Goal: Task Accomplishment & Management: Use online tool/utility

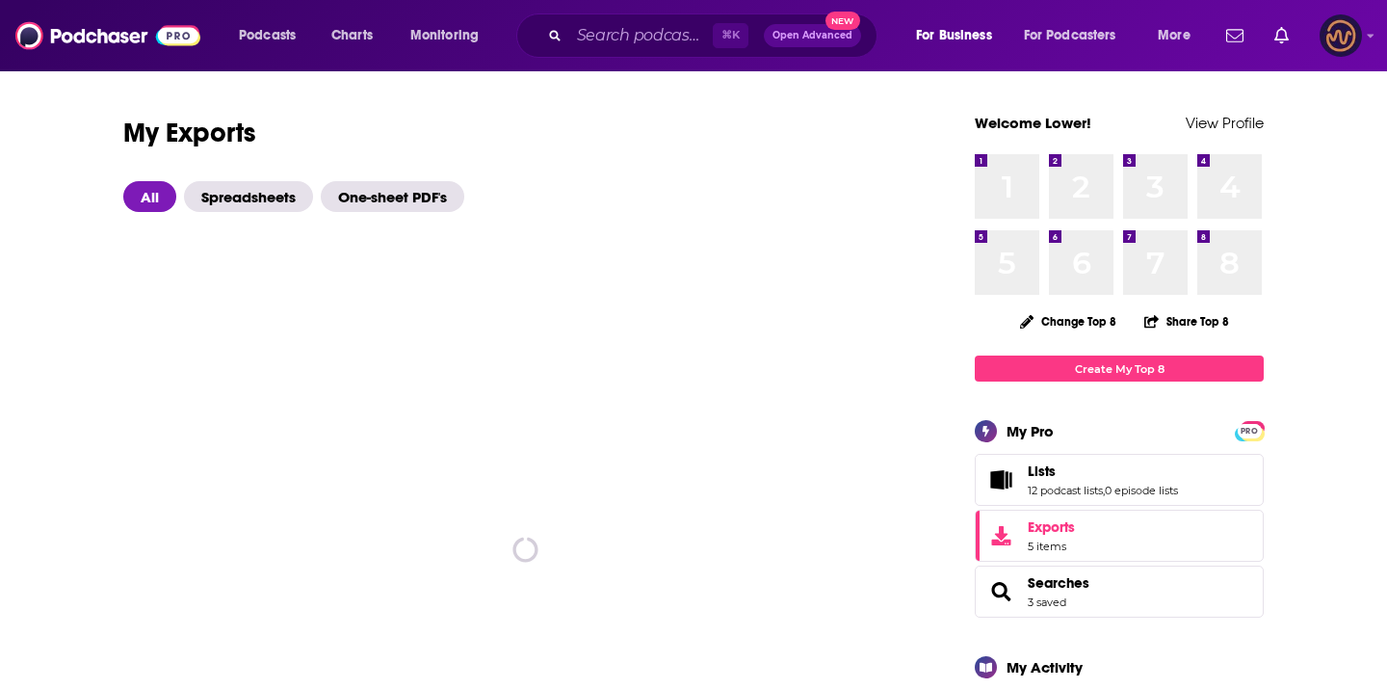
click at [1356, 27] on img "Logged in as LowerStreet" at bounding box center [1341, 35] width 42 height 42
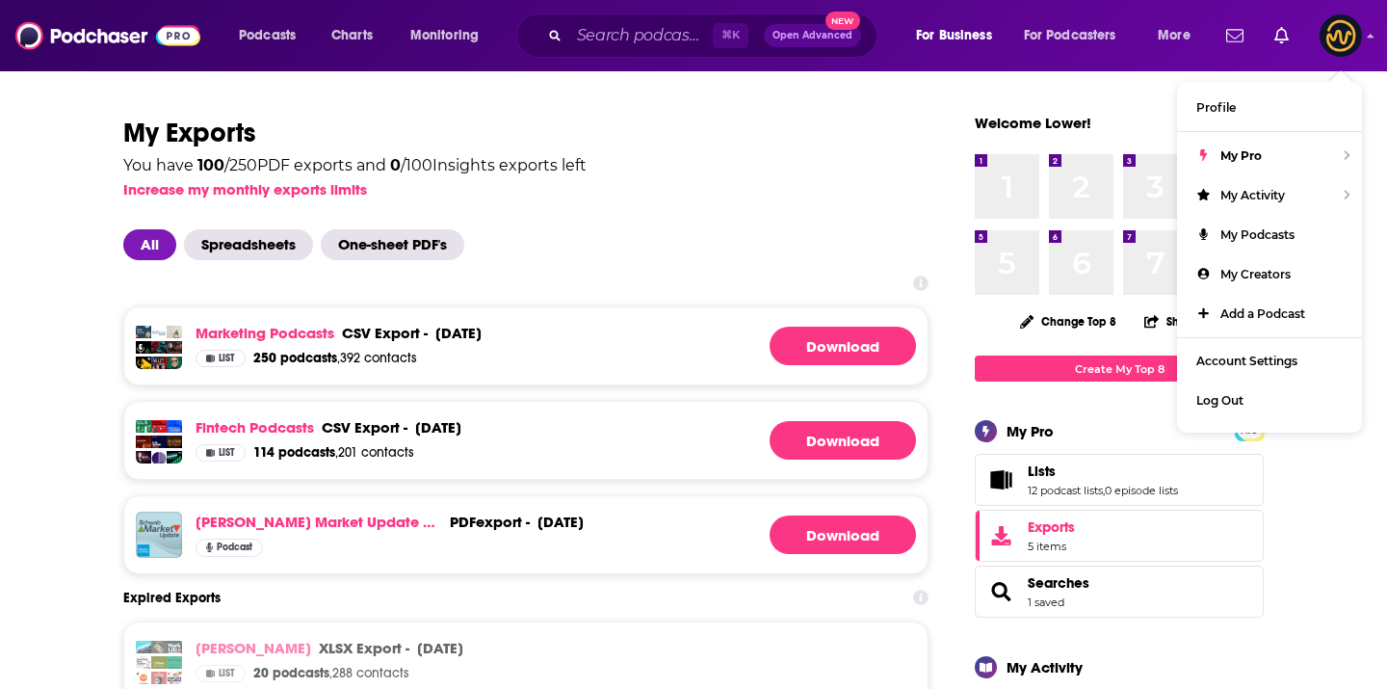
click at [926, 278] on icon at bounding box center [920, 283] width 15 height 15
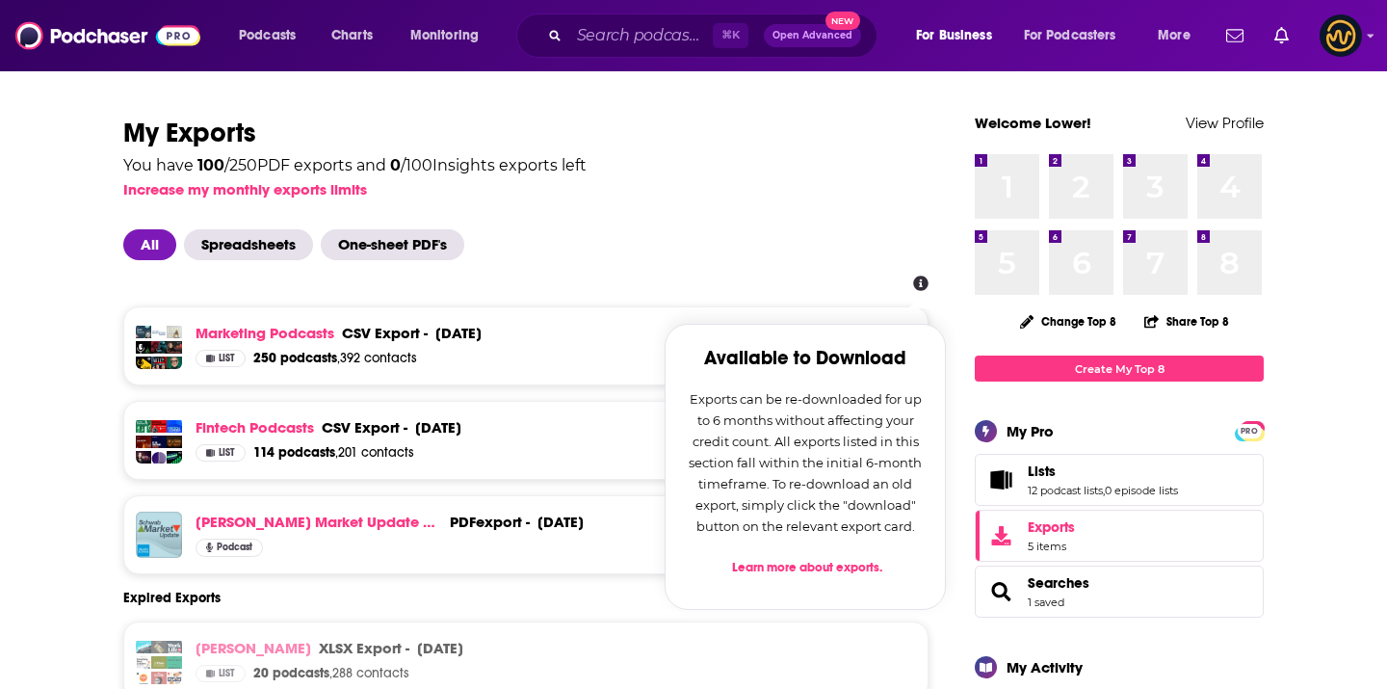
click at [1364, 38] on div "Podcasts Charts Monitoring ⌘ K Open Advanced New For Business For Podcasters Mo…" at bounding box center [693, 35] width 1387 height 71
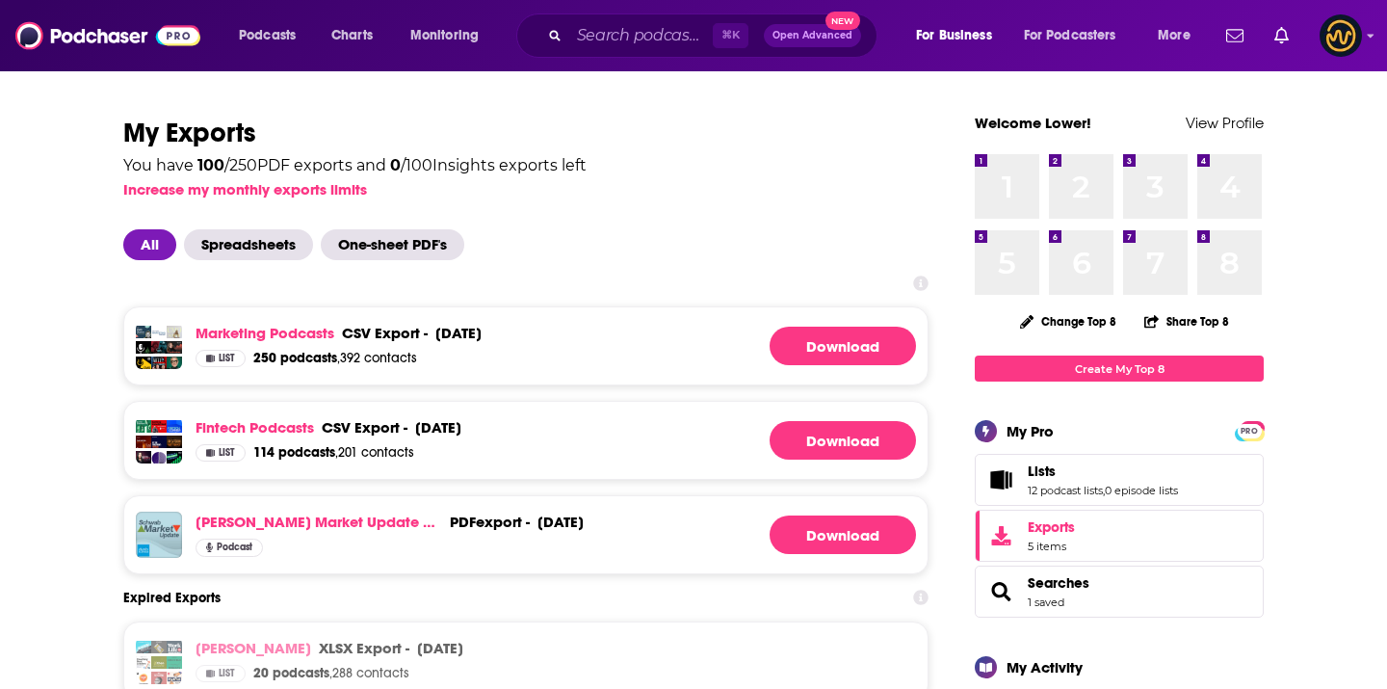
click at [1380, 38] on div "Podcasts Charts Monitoring ⌘ K Open Advanced New For Business For Podcasters Mo…" at bounding box center [693, 35] width 1387 height 71
click at [1374, 38] on icon "Show profile menu" at bounding box center [1371, 36] width 8 height 12
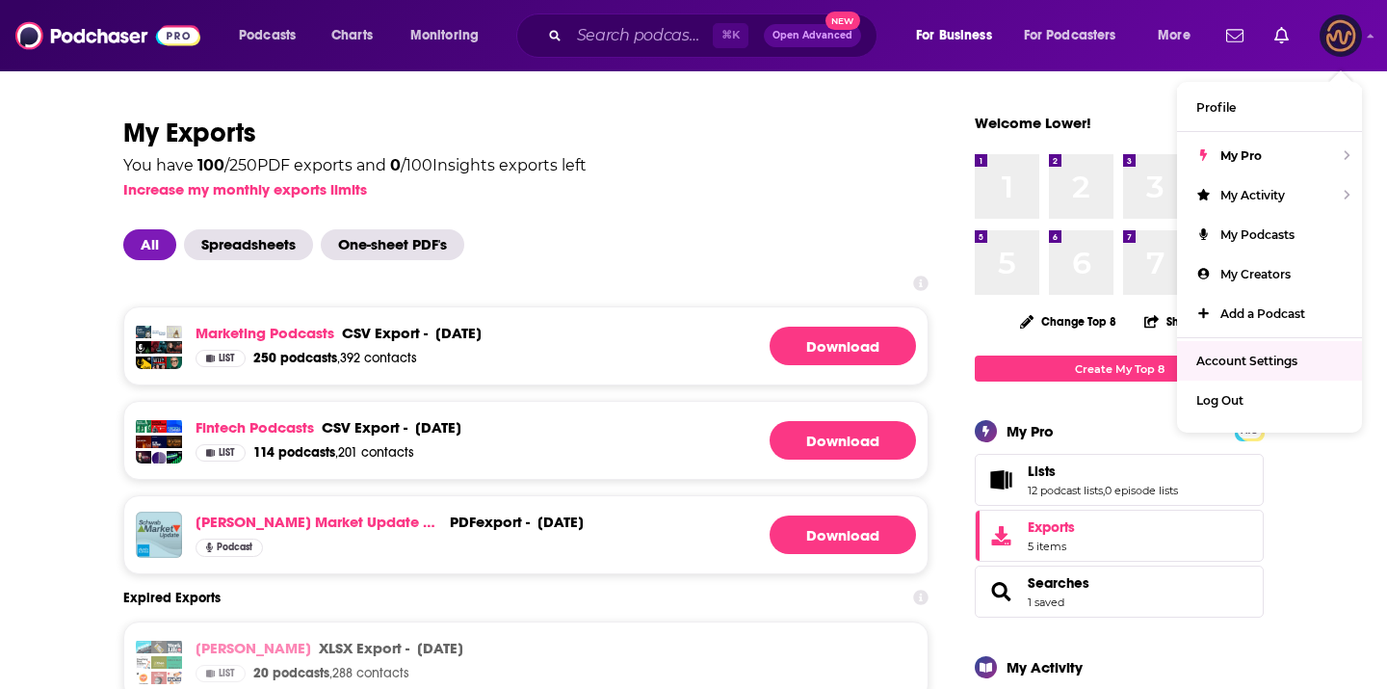
click at [1268, 360] on span "Account Settings" at bounding box center [1247, 361] width 101 height 14
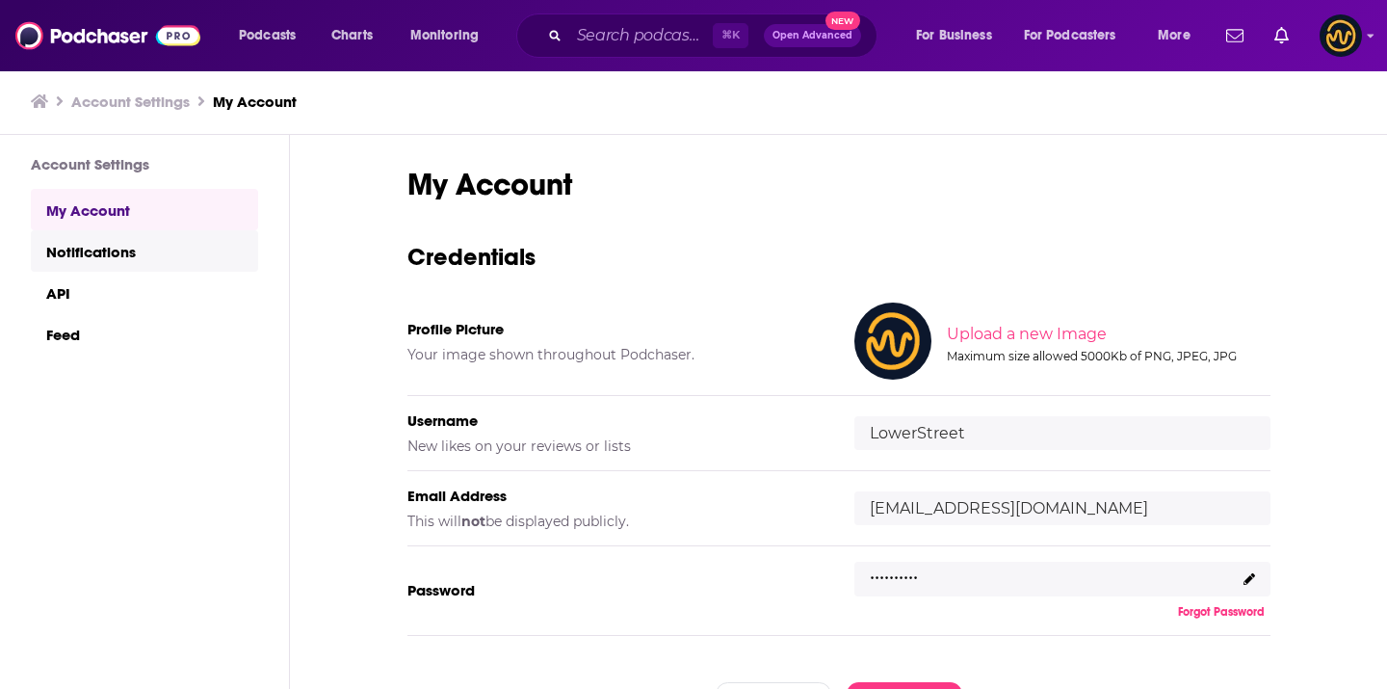
click at [166, 268] on link "Notifications" at bounding box center [144, 250] width 227 height 41
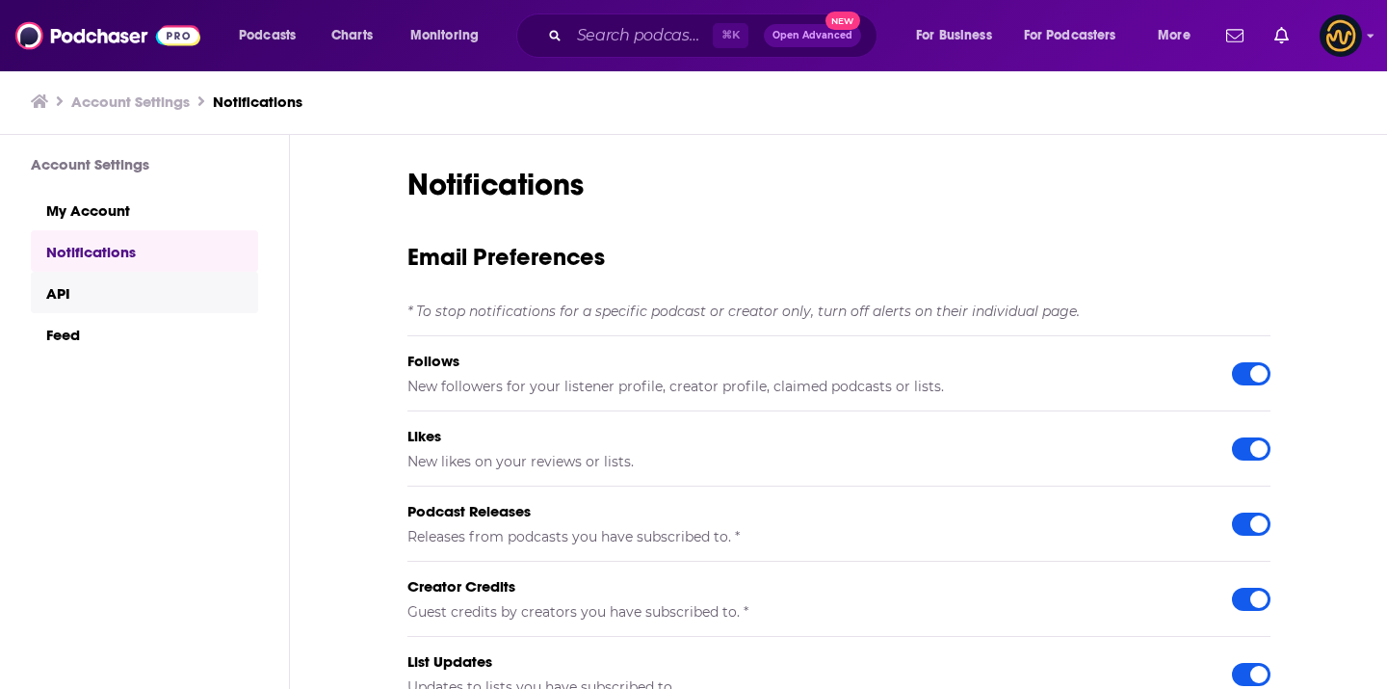
click at [158, 294] on link "API" at bounding box center [144, 292] width 227 height 41
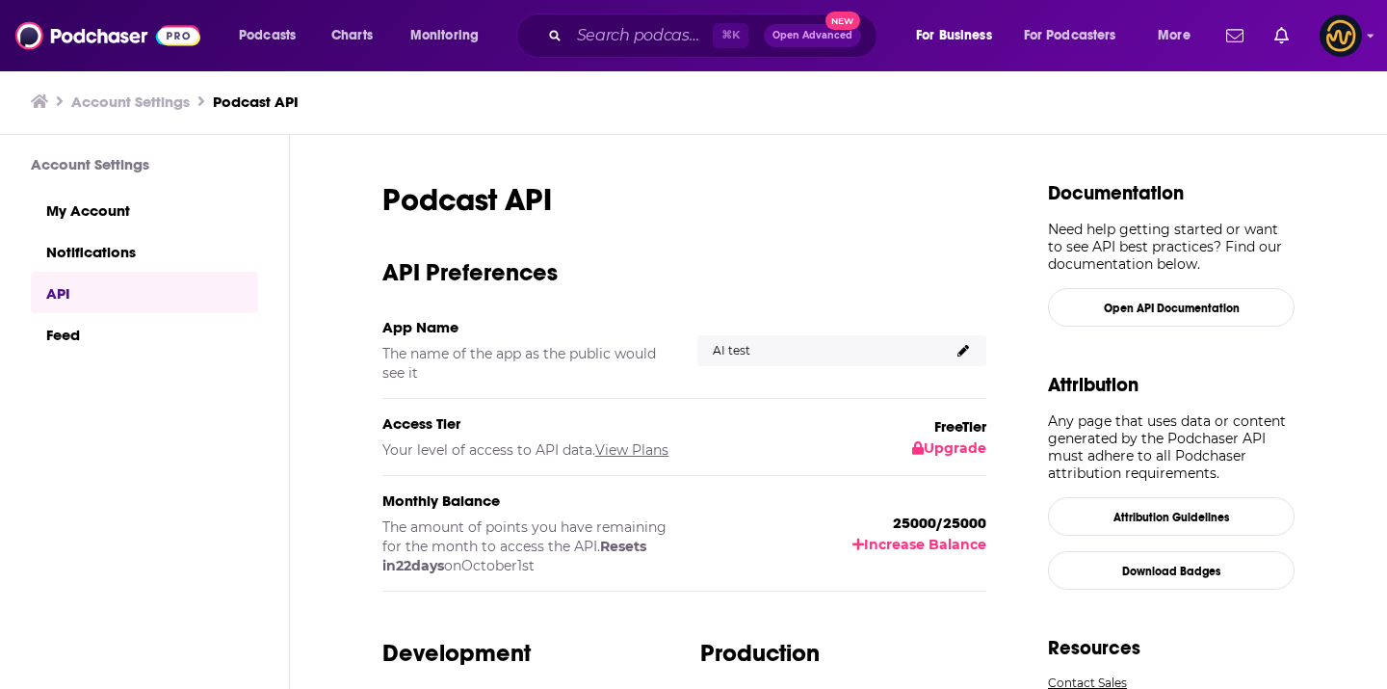
click at [151, 307] on link "API" at bounding box center [144, 292] width 227 height 41
click at [145, 326] on link "Feed" at bounding box center [144, 333] width 227 height 41
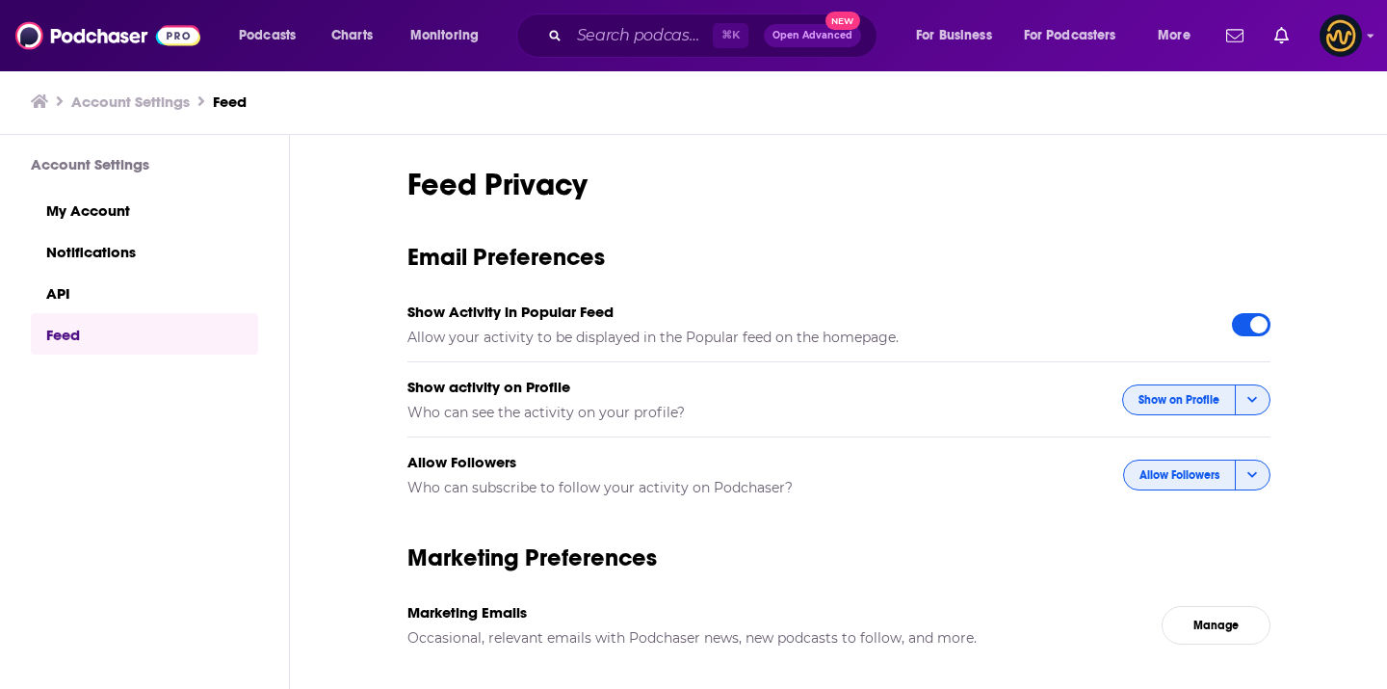
scroll to position [62, 0]
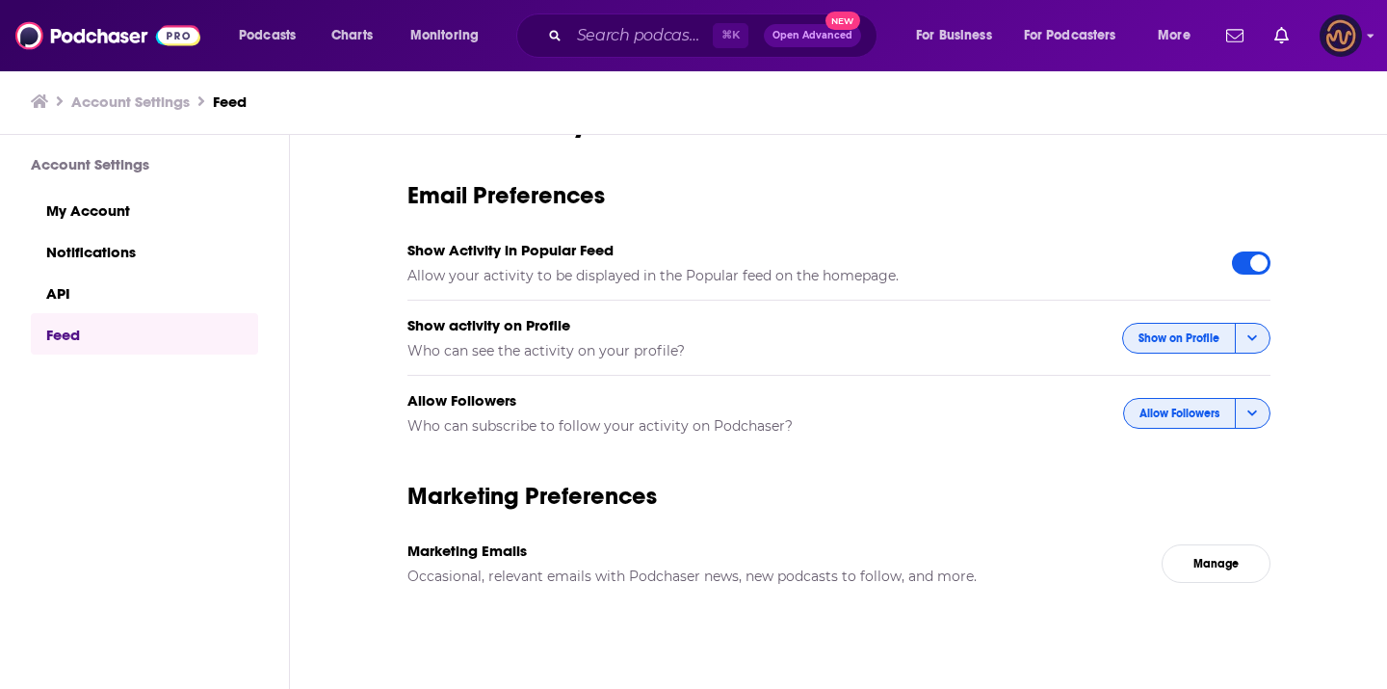
click at [1350, 44] on img "Logged in as LowerStreet" at bounding box center [1341, 35] width 42 height 42
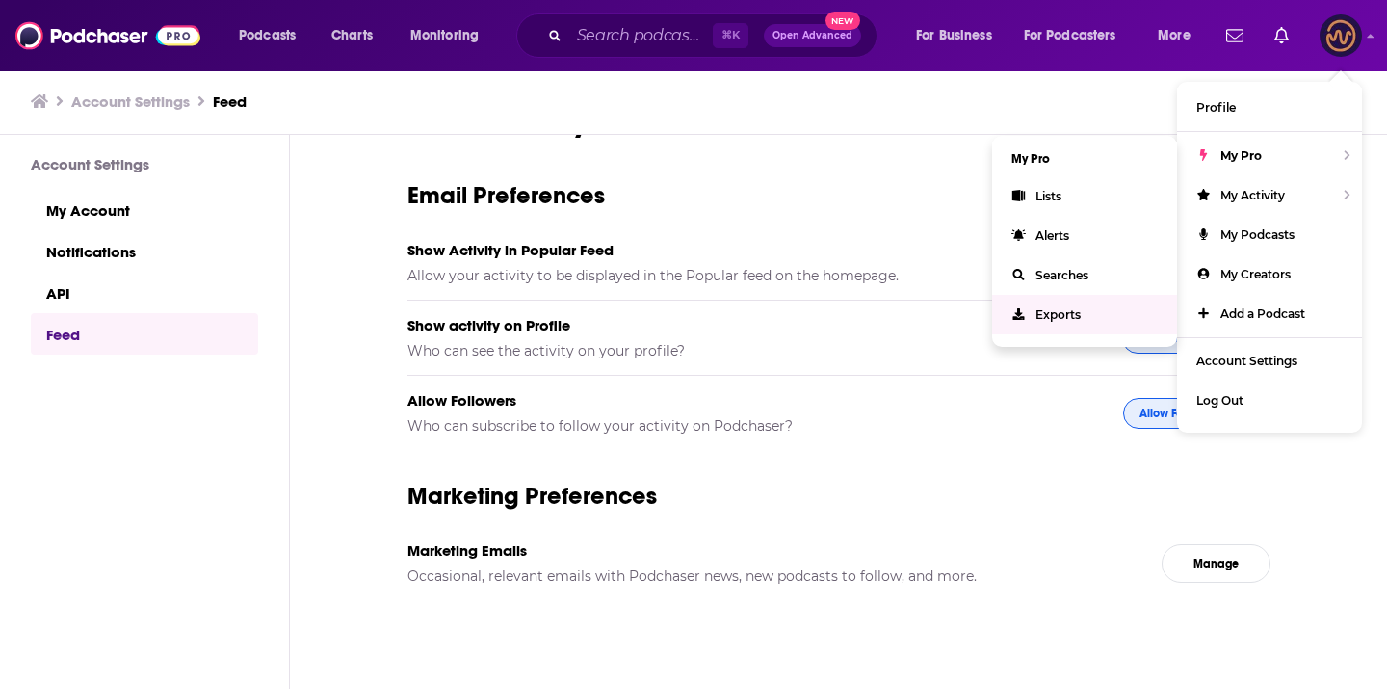
click at [1077, 309] on span "Exports" at bounding box center [1058, 314] width 45 height 14
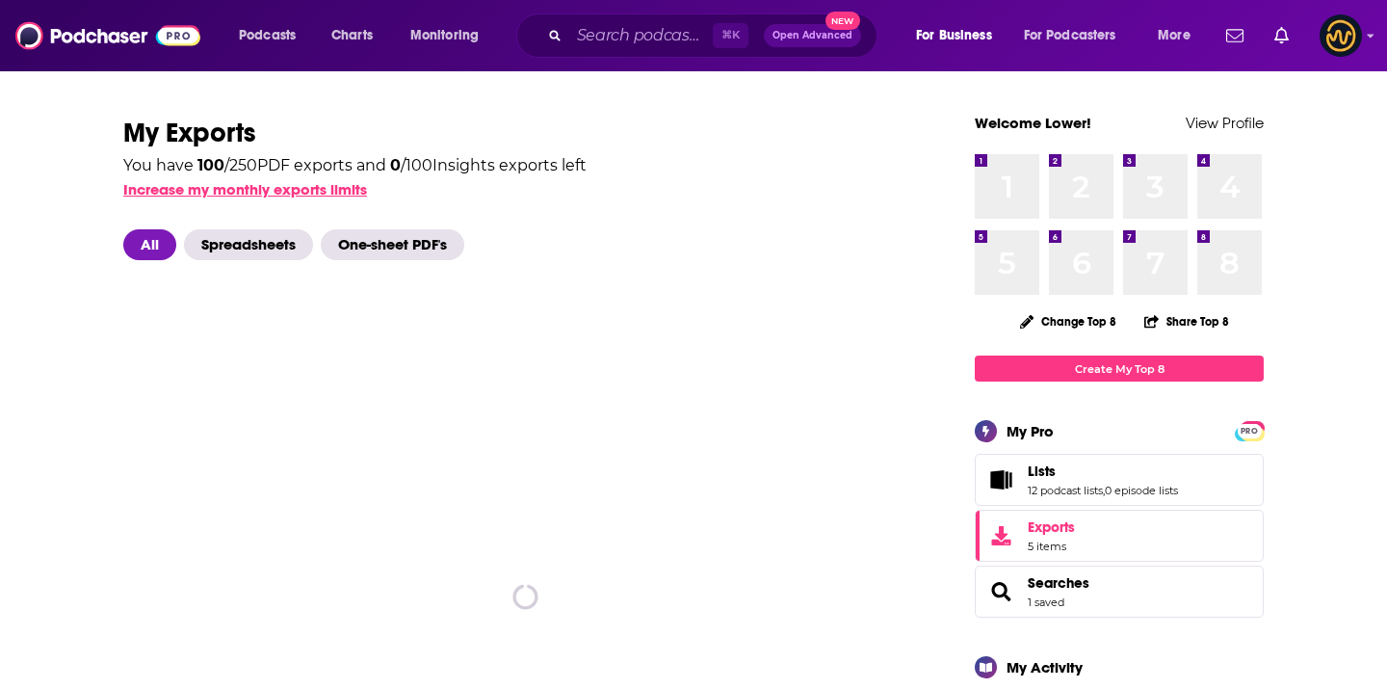
click at [310, 186] on button "Increase my monthly exports limits" at bounding box center [245, 189] width 244 height 18
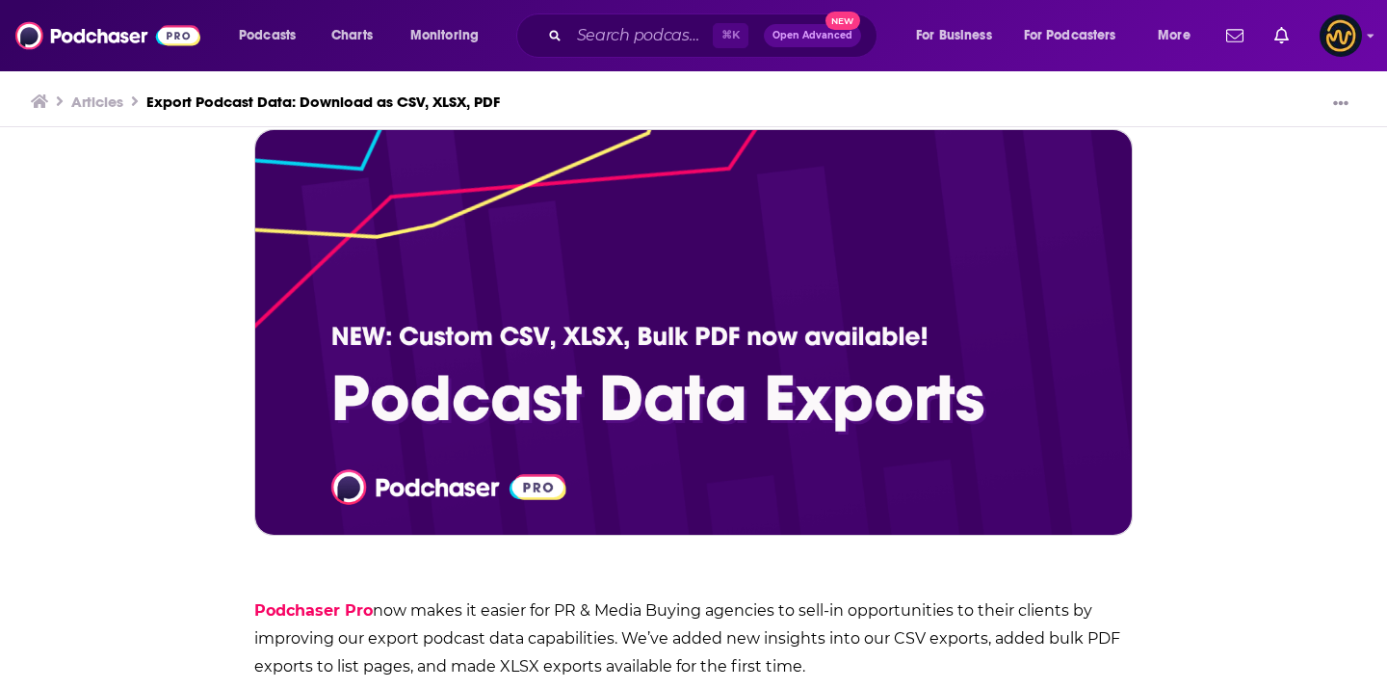
scroll to position [73, 0]
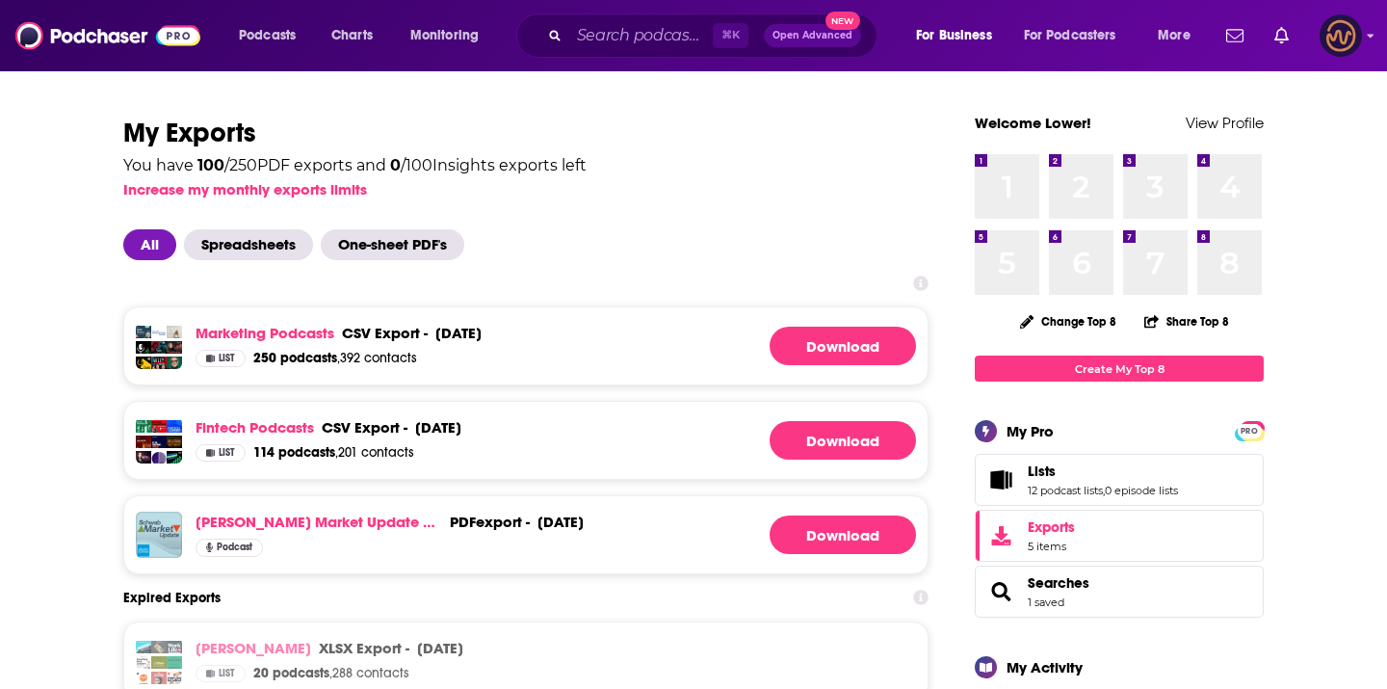
click at [1360, 26] on div "Logged in as LowerStreet" at bounding box center [1341, 35] width 42 height 42
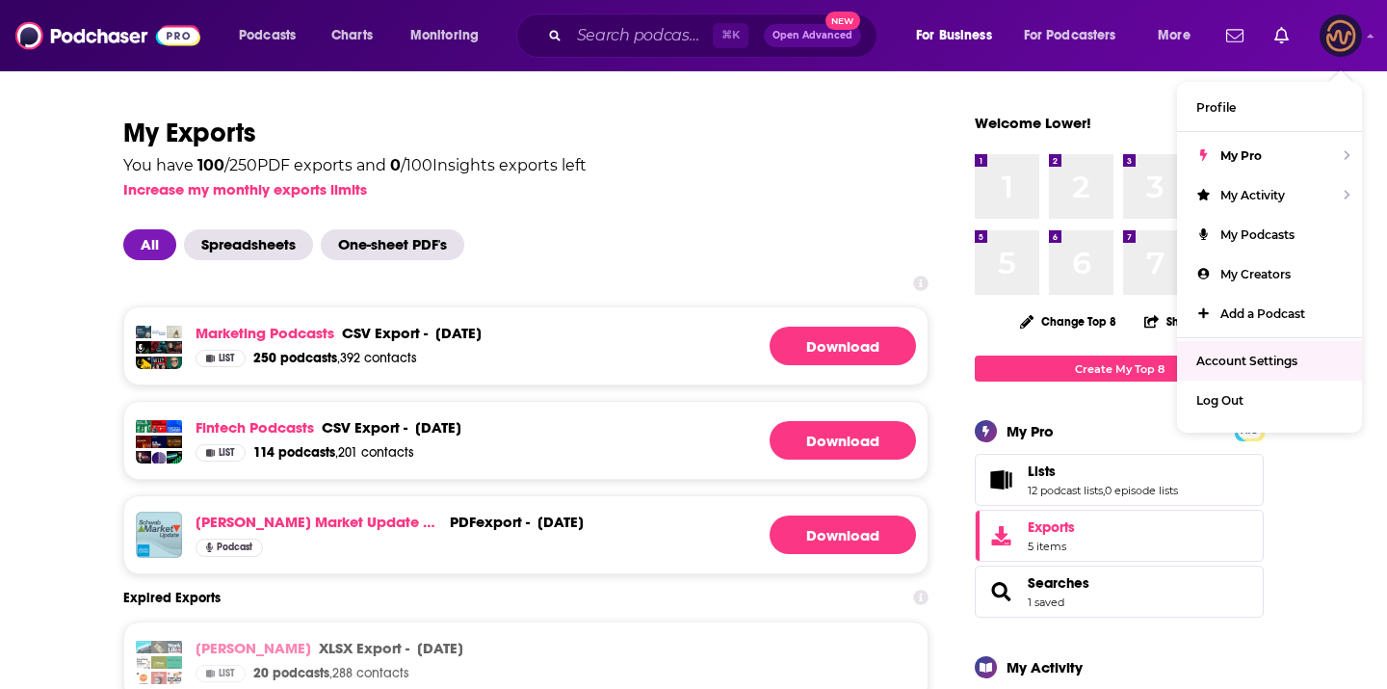
click at [1257, 355] on span "Account Settings" at bounding box center [1247, 361] width 101 height 14
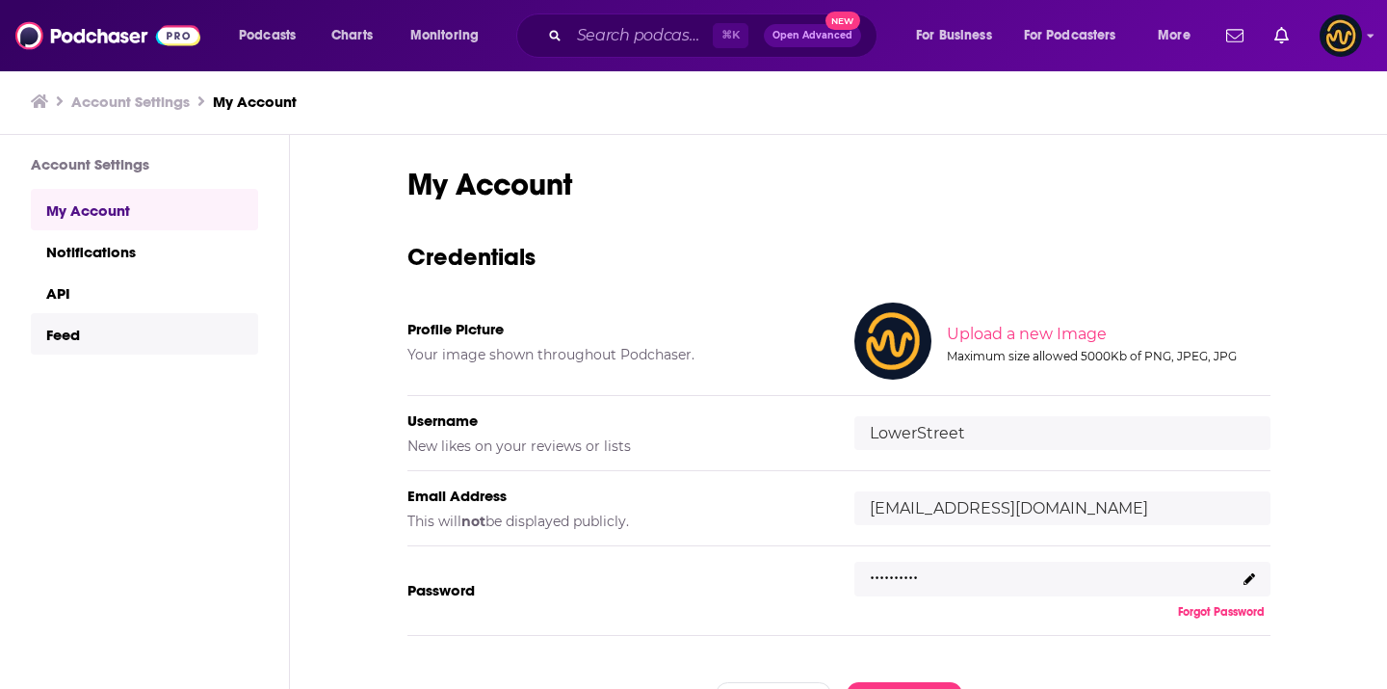
click at [171, 344] on link "Feed" at bounding box center [144, 333] width 227 height 41
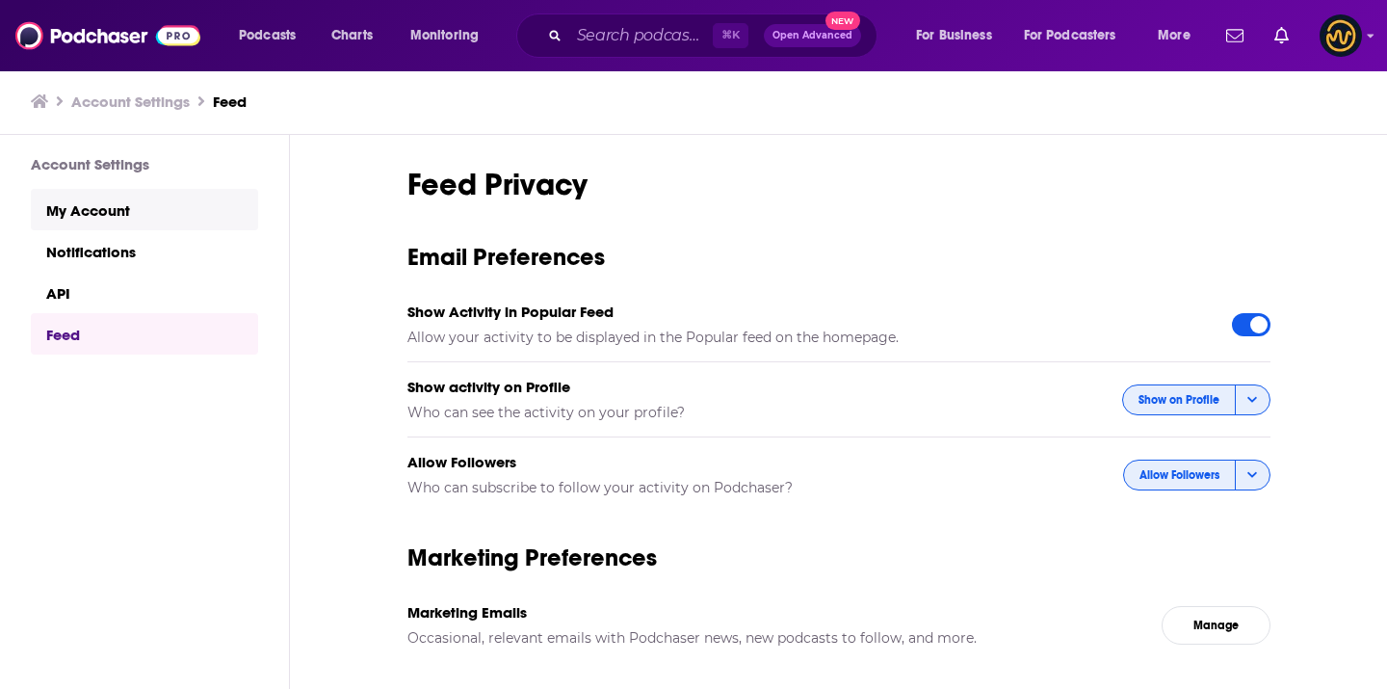
click at [97, 220] on link "My Account" at bounding box center [144, 209] width 227 height 41
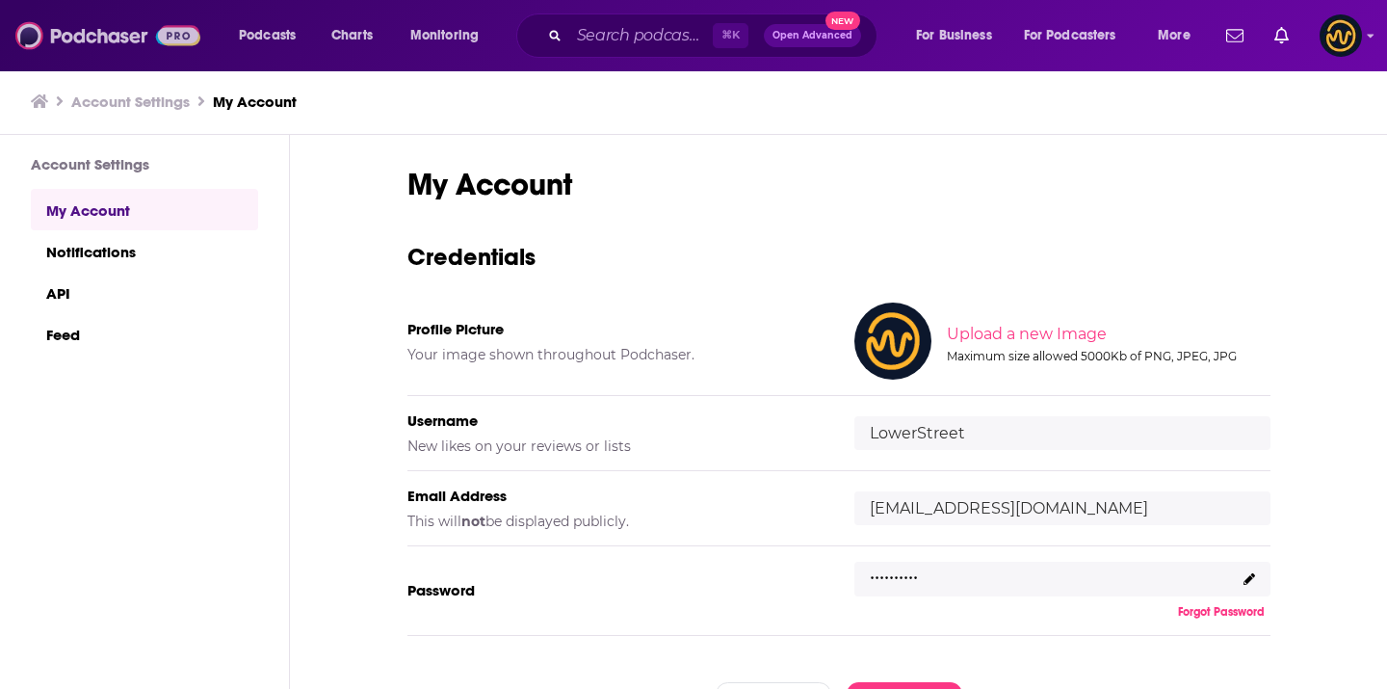
click at [101, 29] on img at bounding box center [107, 35] width 185 height 37
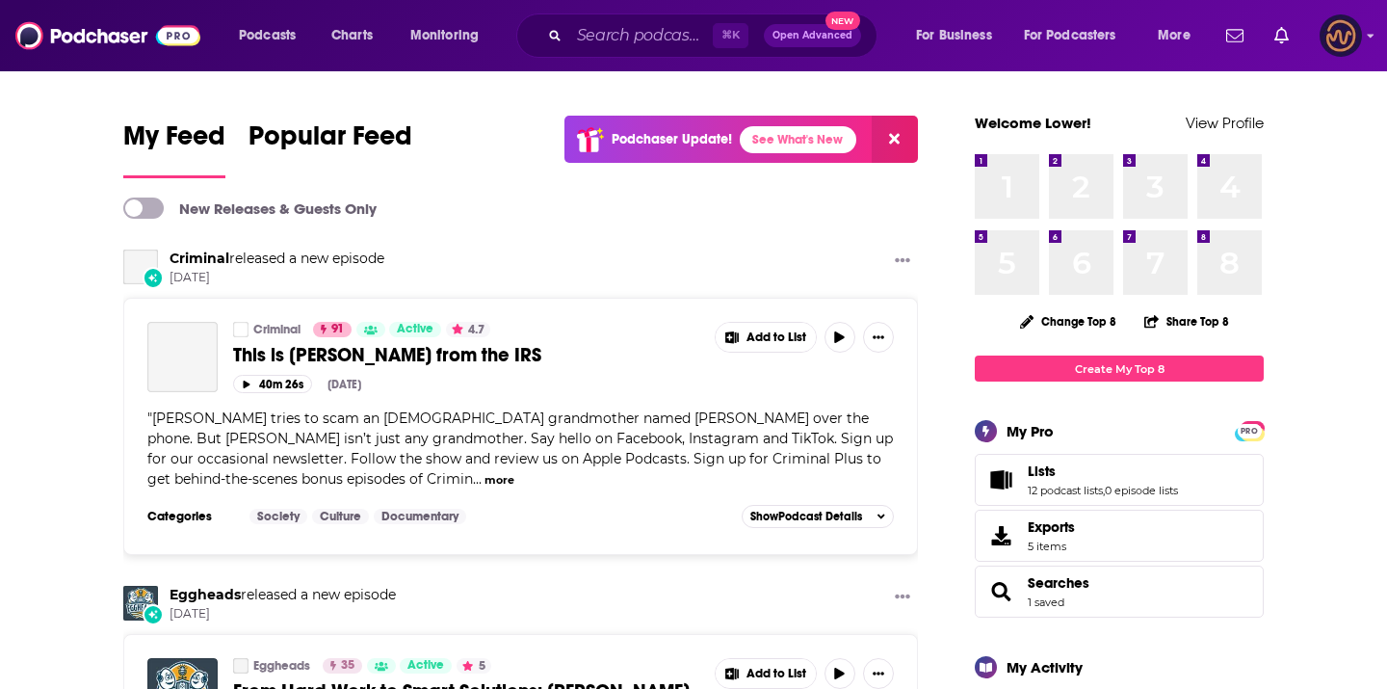
click at [1358, 47] on div "Logged in as LowerStreet" at bounding box center [1341, 35] width 42 height 42
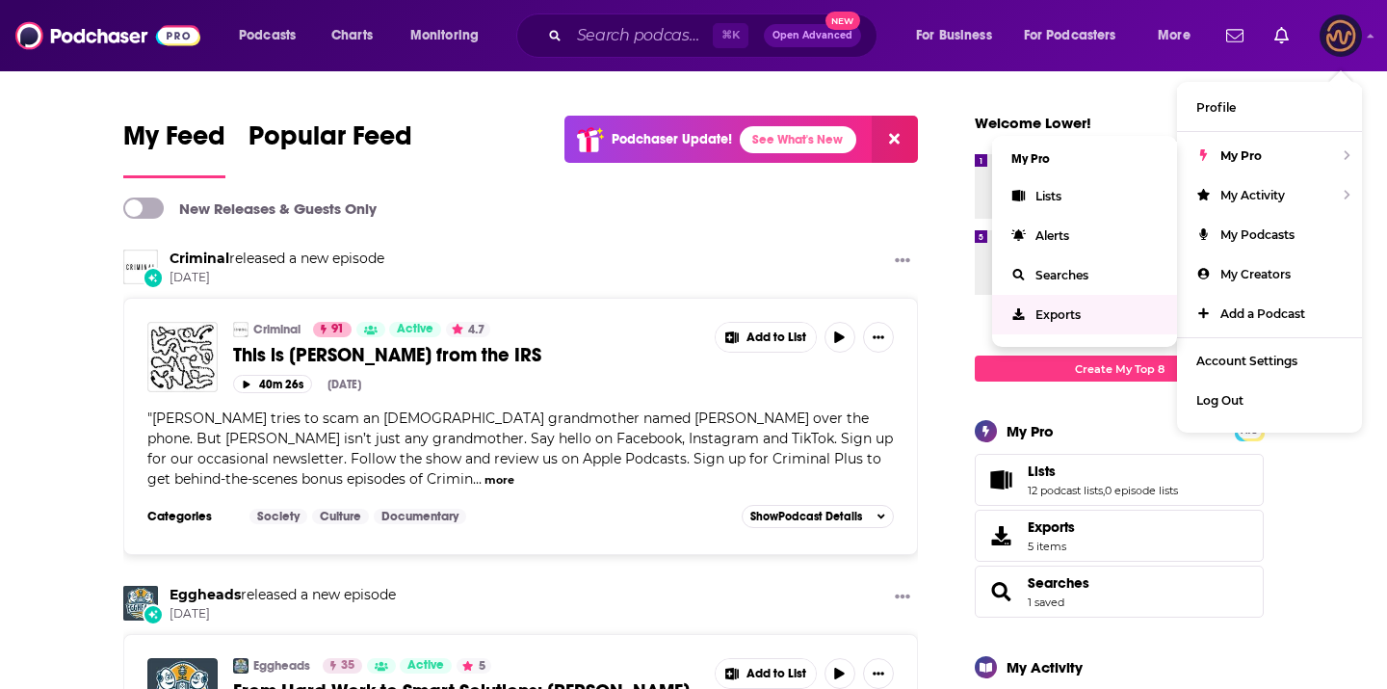
click at [1082, 313] on link "Exports" at bounding box center [1084, 314] width 185 height 39
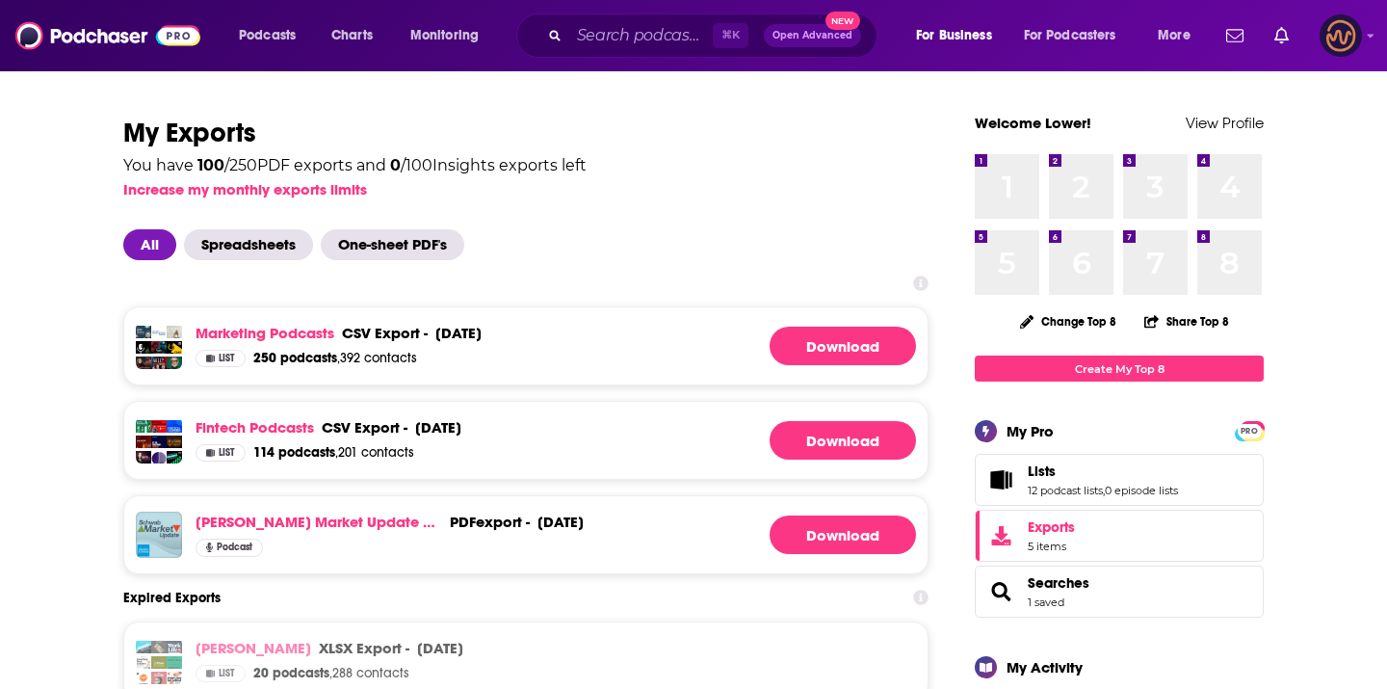
click at [1334, 45] on img "Logged in as LowerStreet" at bounding box center [1341, 35] width 42 height 42
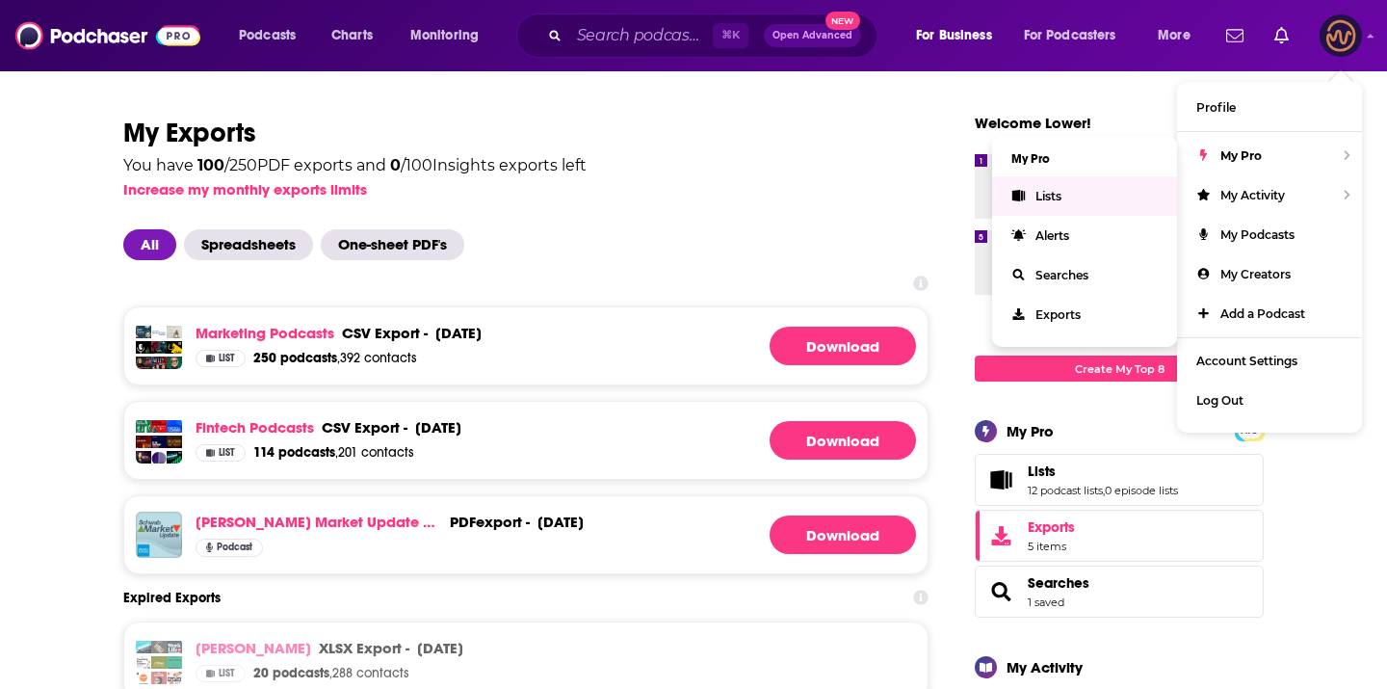
click at [1107, 199] on link "Lists" at bounding box center [1084, 195] width 185 height 39
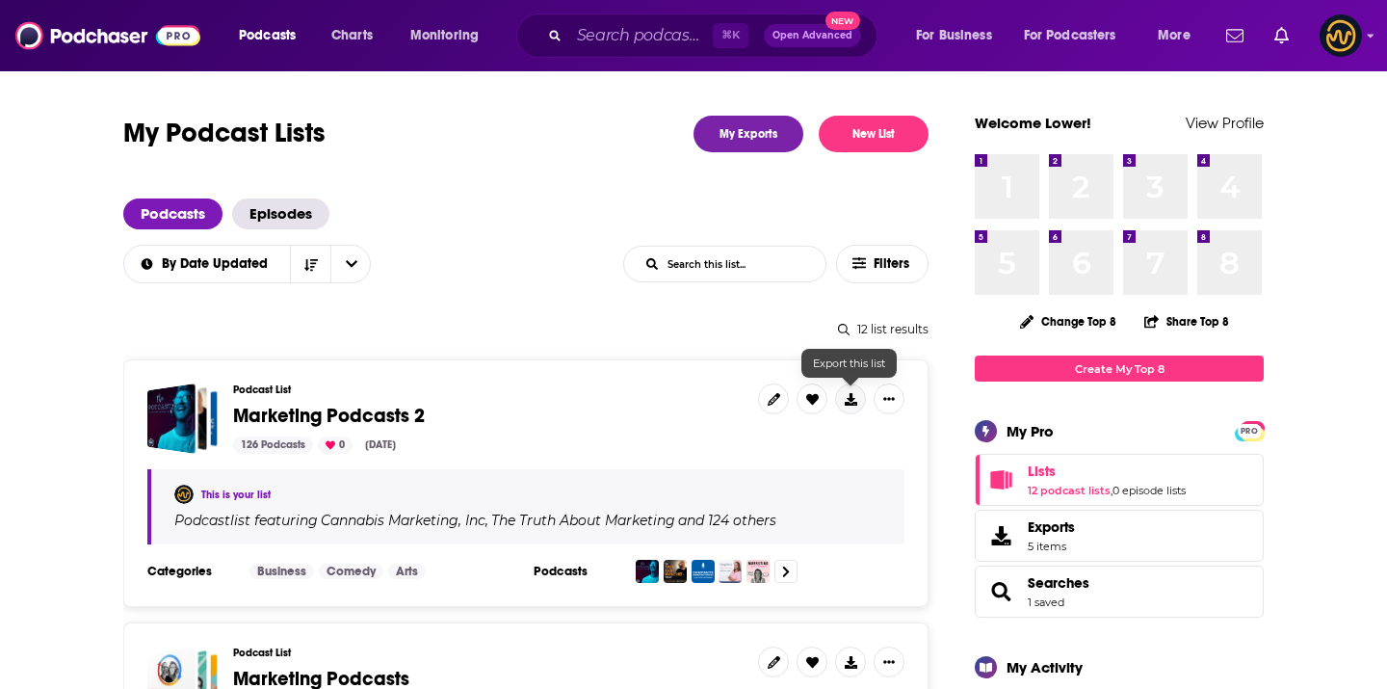
click at [847, 405] on button at bounding box center [850, 398] width 31 height 31
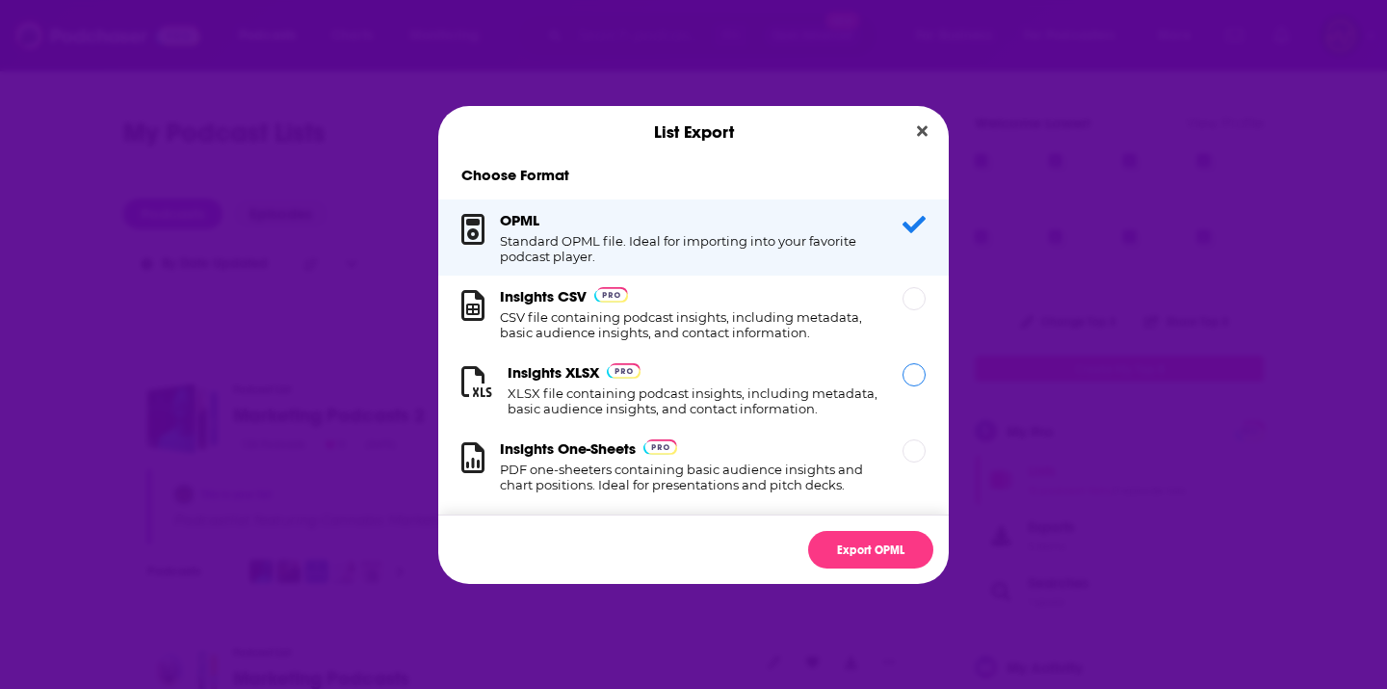
scroll to position [19, 0]
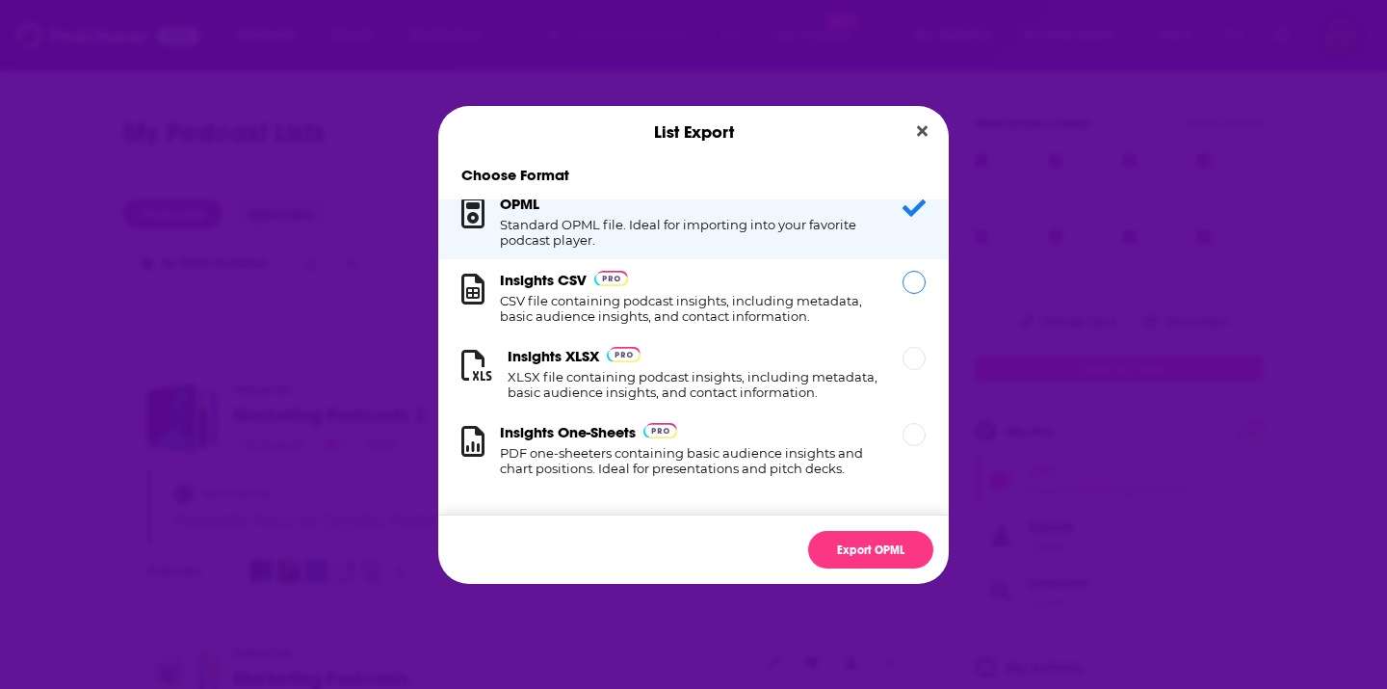
click at [838, 312] on h1 "CSV file containing podcast insights, including metadata, basic audience insigh…" at bounding box center [690, 308] width 380 height 31
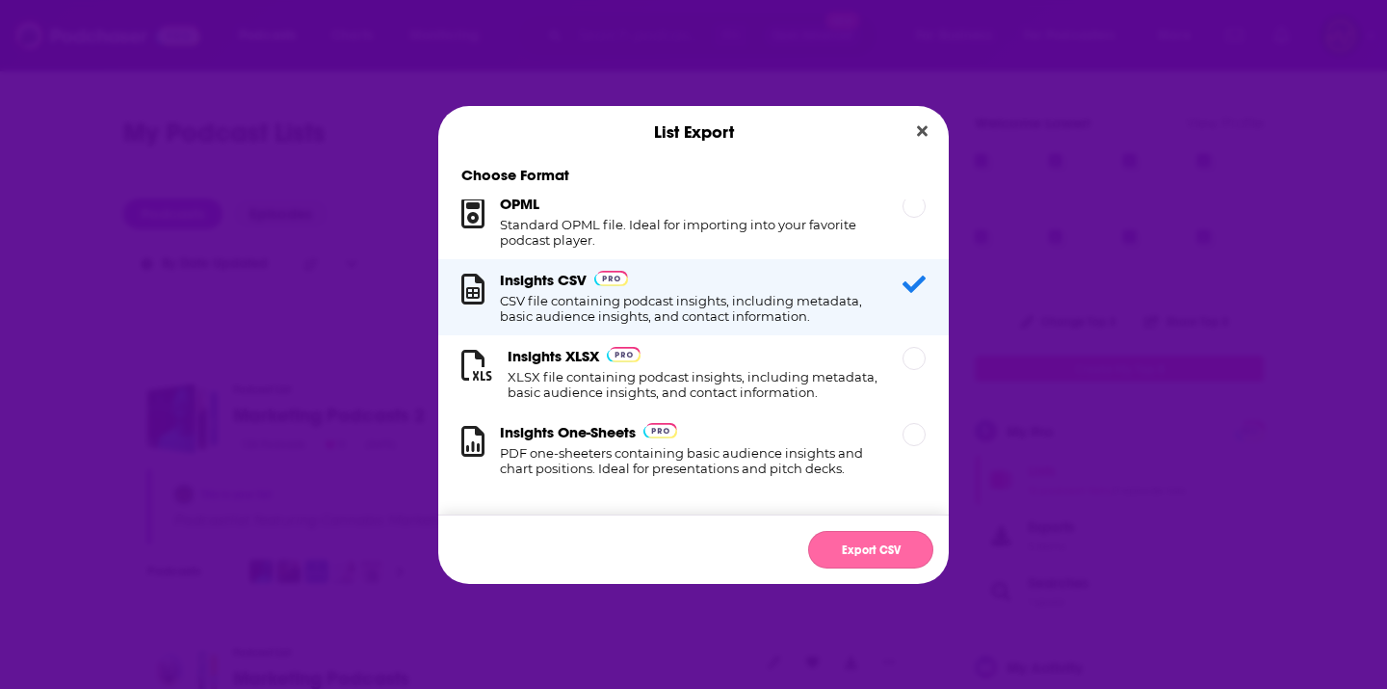
click at [871, 554] on button "Export CSV" at bounding box center [870, 550] width 125 height 38
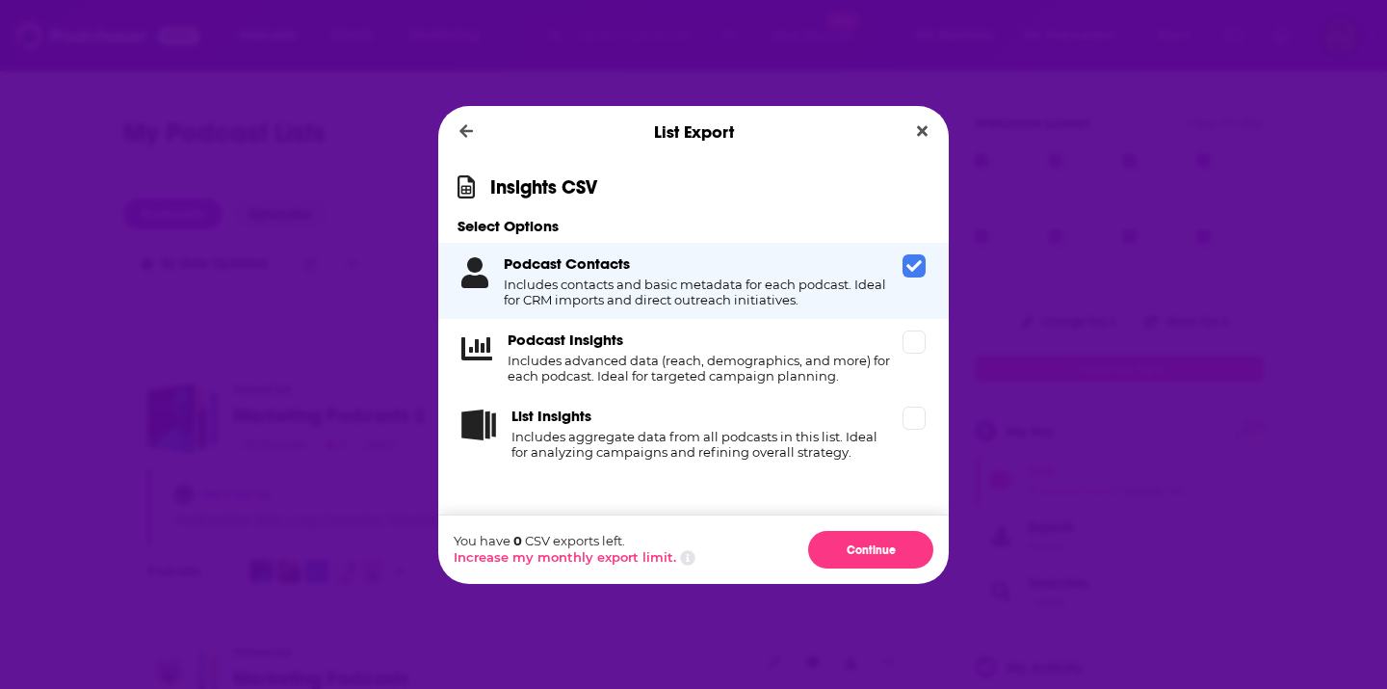
click at [683, 556] on icon "Dialog" at bounding box center [687, 557] width 15 height 15
